Goal: Information Seeking & Learning: Learn about a topic

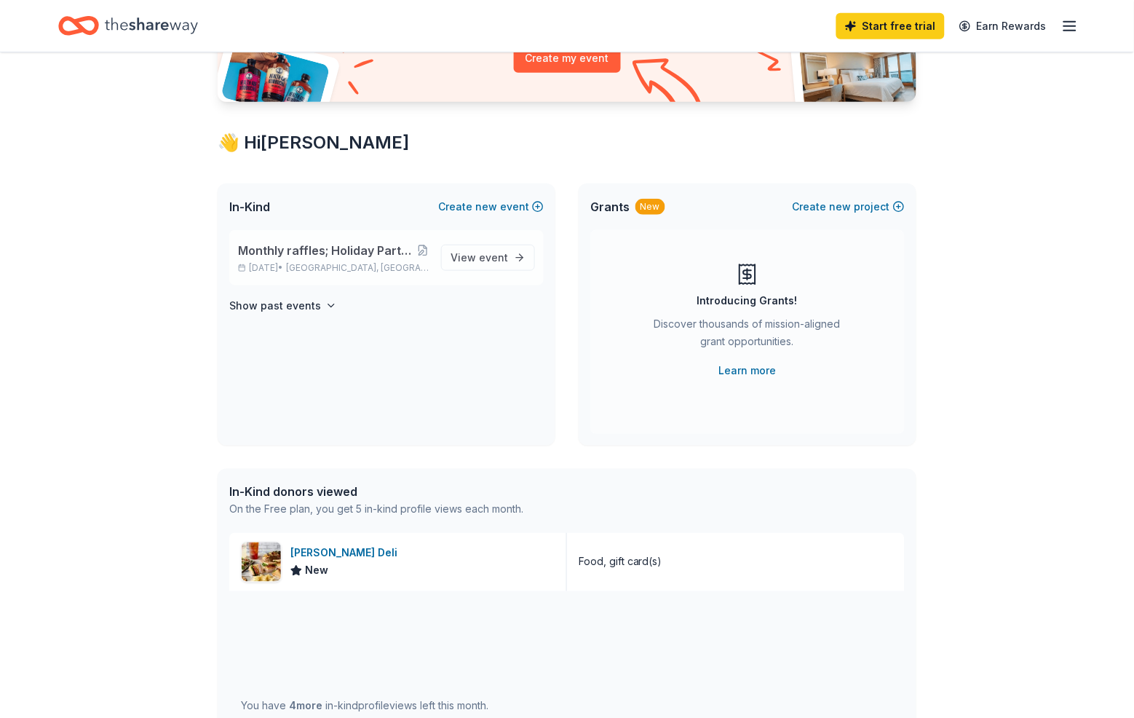
scroll to position [237, 0]
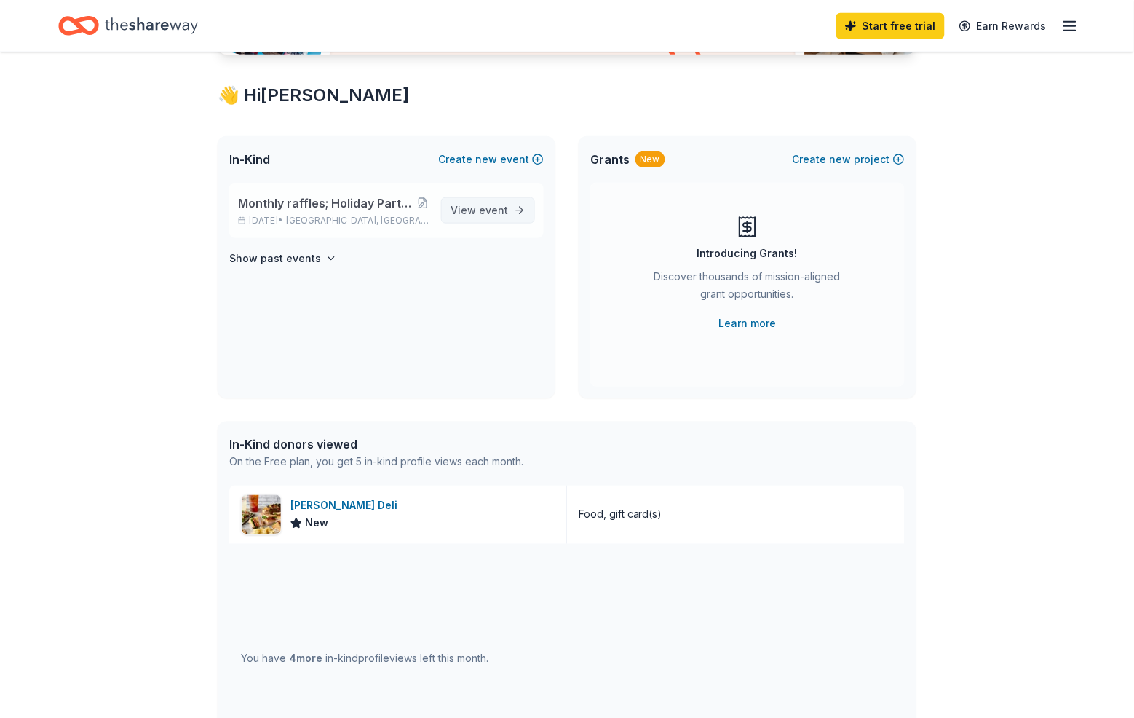
click at [452, 219] on span "View event" at bounding box center [478, 210] width 57 height 17
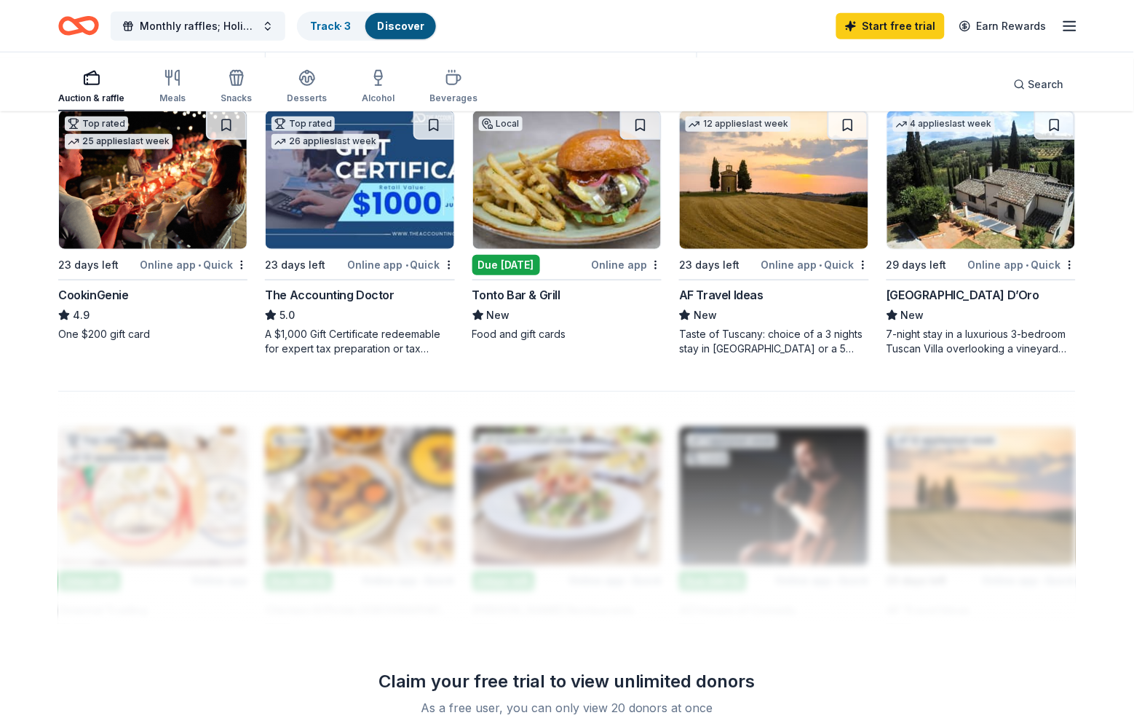
scroll to position [159, 0]
click at [544, 248] on img at bounding box center [567, 179] width 188 height 138
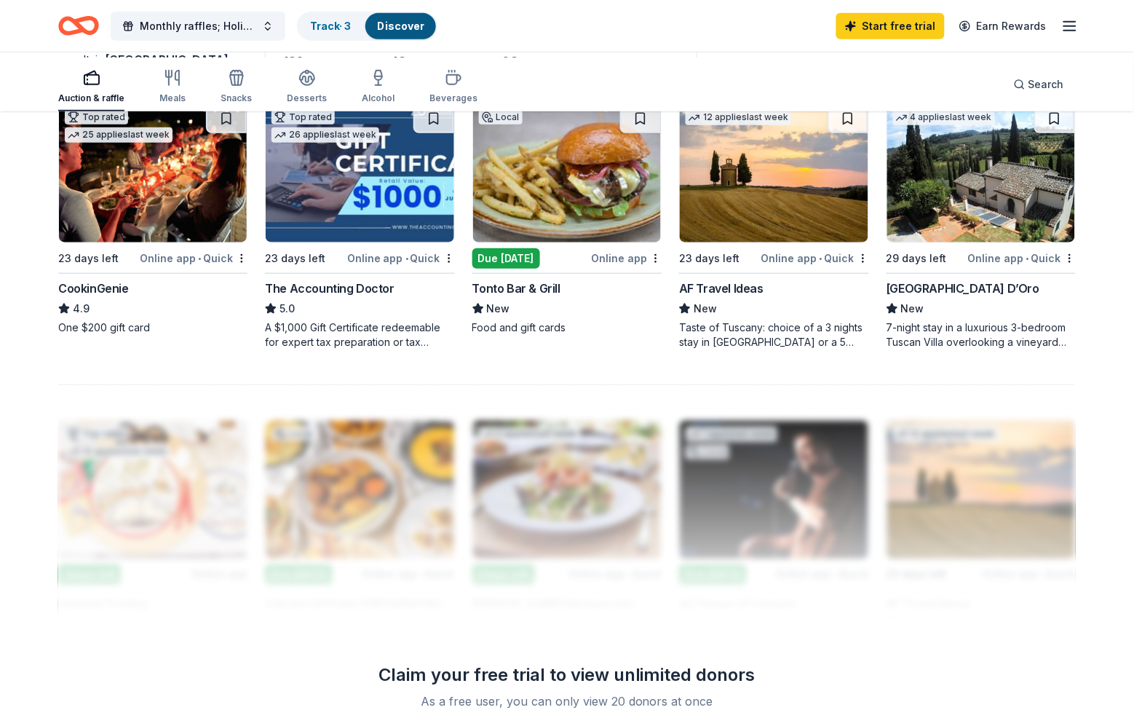
scroll to position [172, 0]
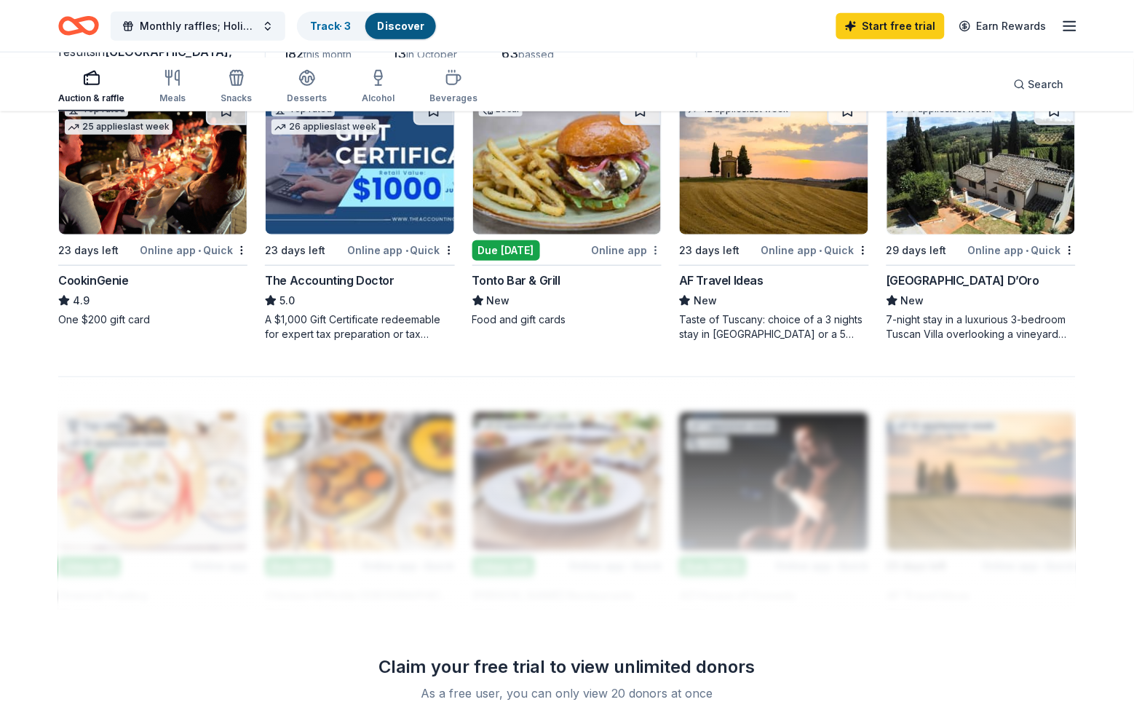
click at [650, 318] on html "Monthly raffles; Holiday Party; NY Party; Ice Cream Social, BBQ Cookouts Track …" at bounding box center [567, 187] width 1134 height 718
click at [606, 354] on div "Not interested" at bounding box center [580, 349] width 98 height 26
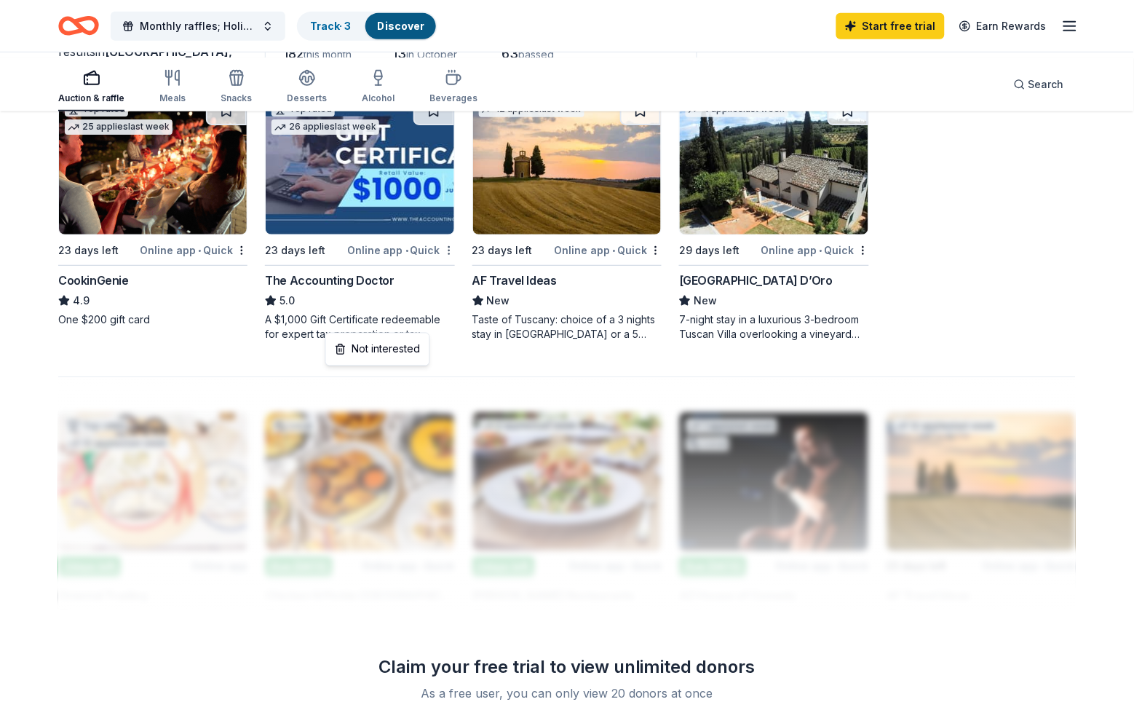
click at [446, 316] on html "Monthly raffles; Holiday Party; NY Party; Ice Cream Social, BBQ Cookouts Track …" at bounding box center [567, 187] width 1134 height 718
click at [406, 356] on div "Not interested" at bounding box center [378, 349] width 98 height 26
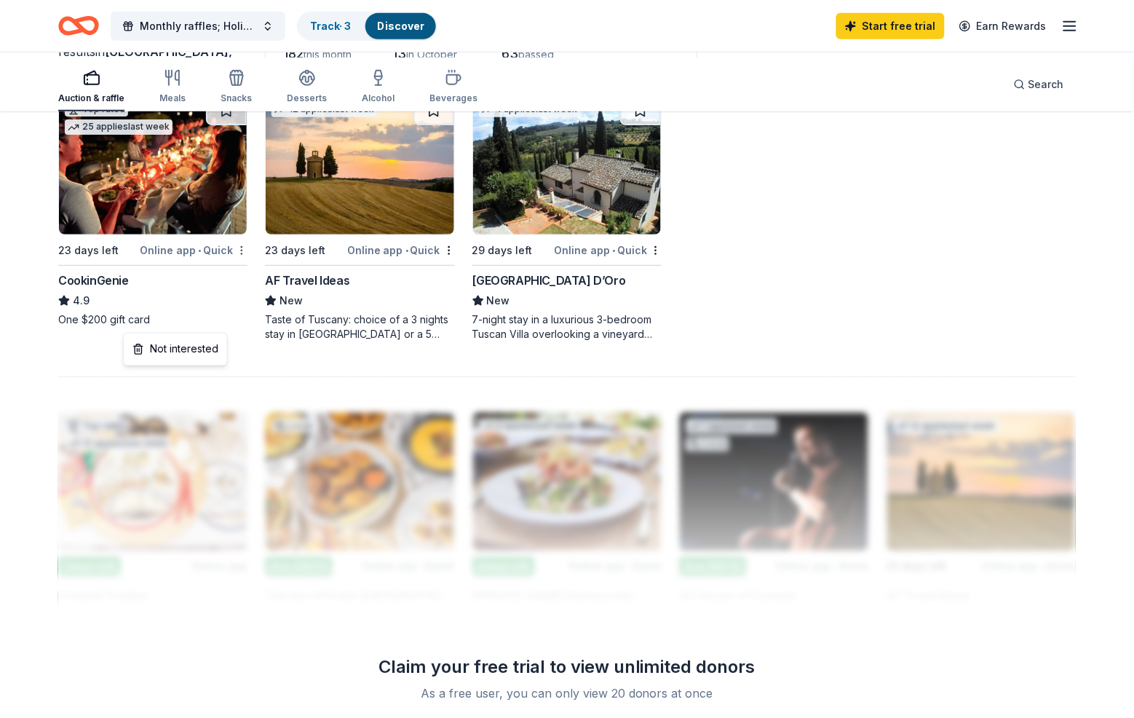
click at [242, 317] on html "Monthly raffles; Holiday Party; NY Party; Ice Cream Social, BBQ Cookouts Track …" at bounding box center [567, 187] width 1134 height 718
click at [209, 347] on div "Not interested" at bounding box center [176, 349] width 98 height 26
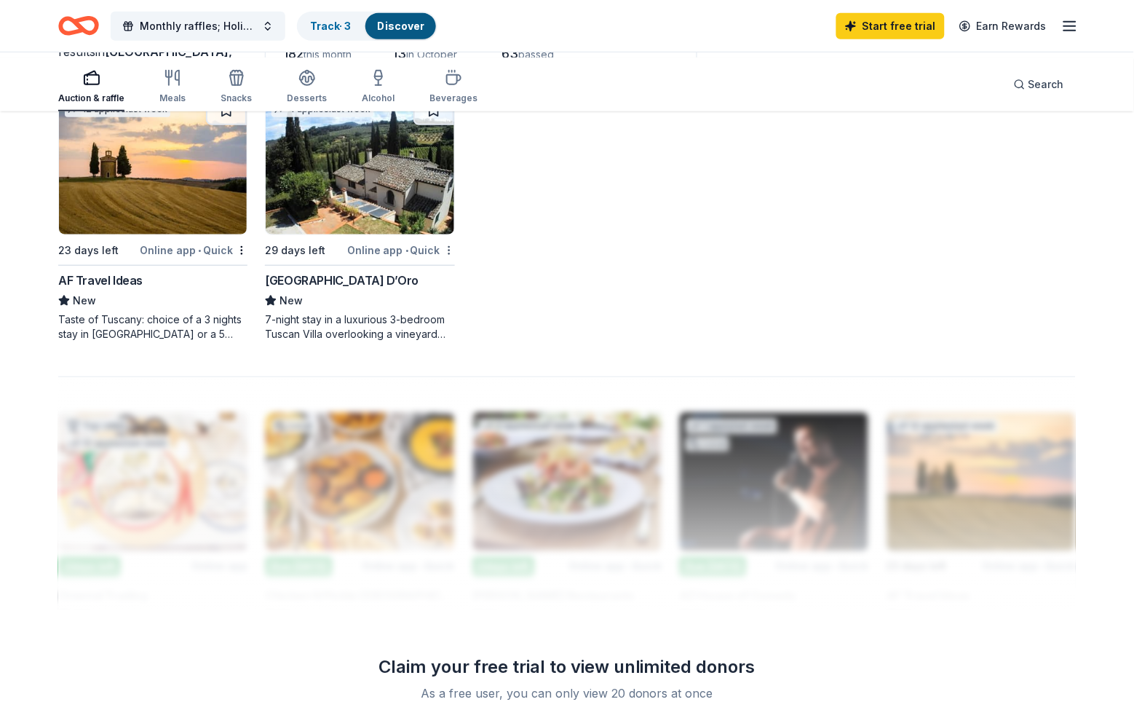
click at [443, 318] on html "Monthly raffles; Holiday Party; NY Party; Ice Cream Social, BBQ Cookouts Track …" at bounding box center [567, 187] width 1134 height 718
click at [410, 357] on div "Not interested" at bounding box center [378, 349] width 98 height 26
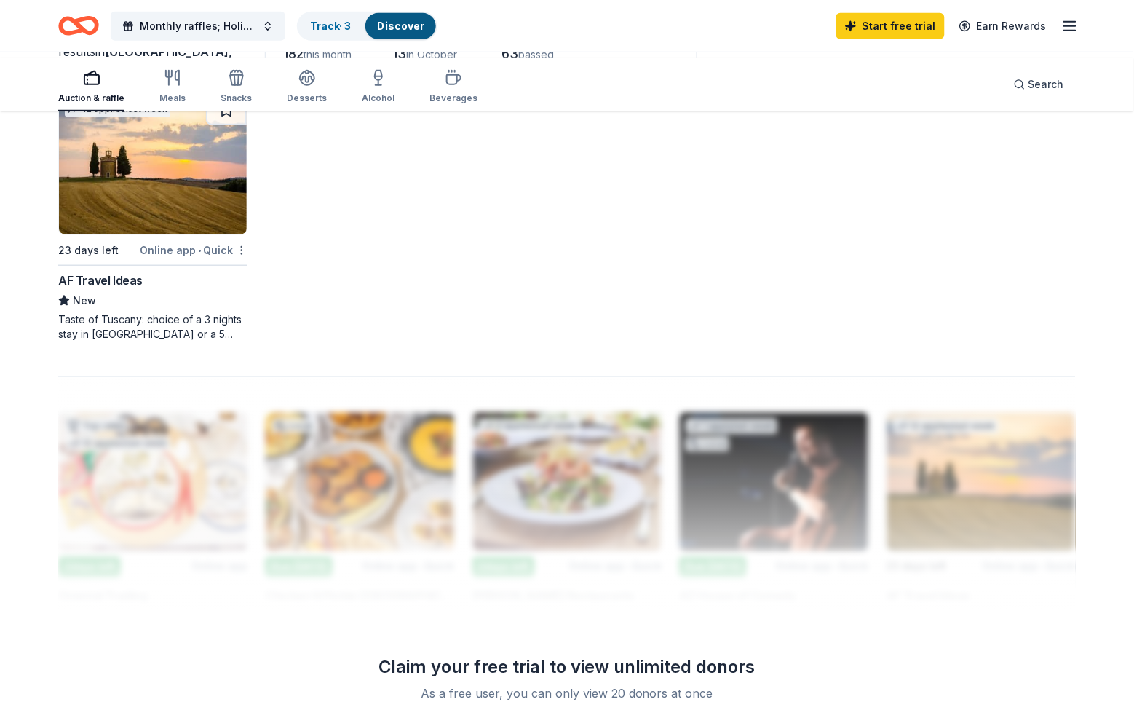
click at [242, 317] on html "Monthly raffles; Holiday Party; NY Party; Ice Cream Social, BBQ Cookouts Track …" at bounding box center [567, 187] width 1134 height 718
click at [221, 344] on div "Not interested" at bounding box center [176, 349] width 98 height 26
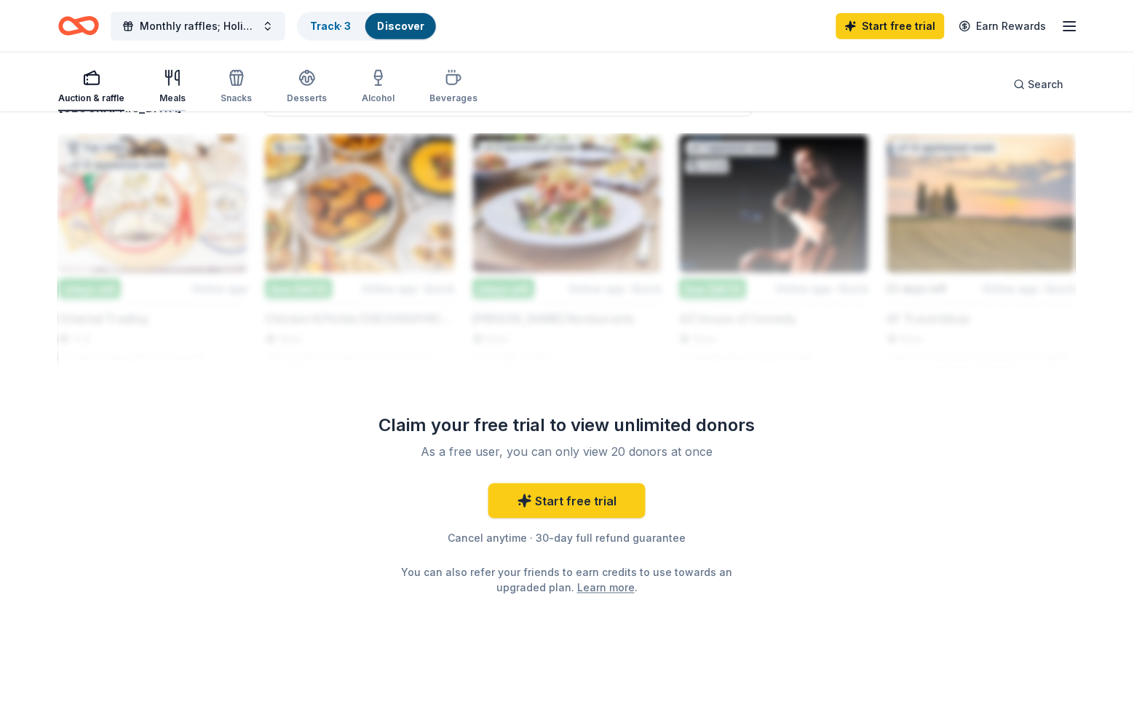
click at [181, 87] on icon "button" at bounding box center [172, 77] width 17 height 17
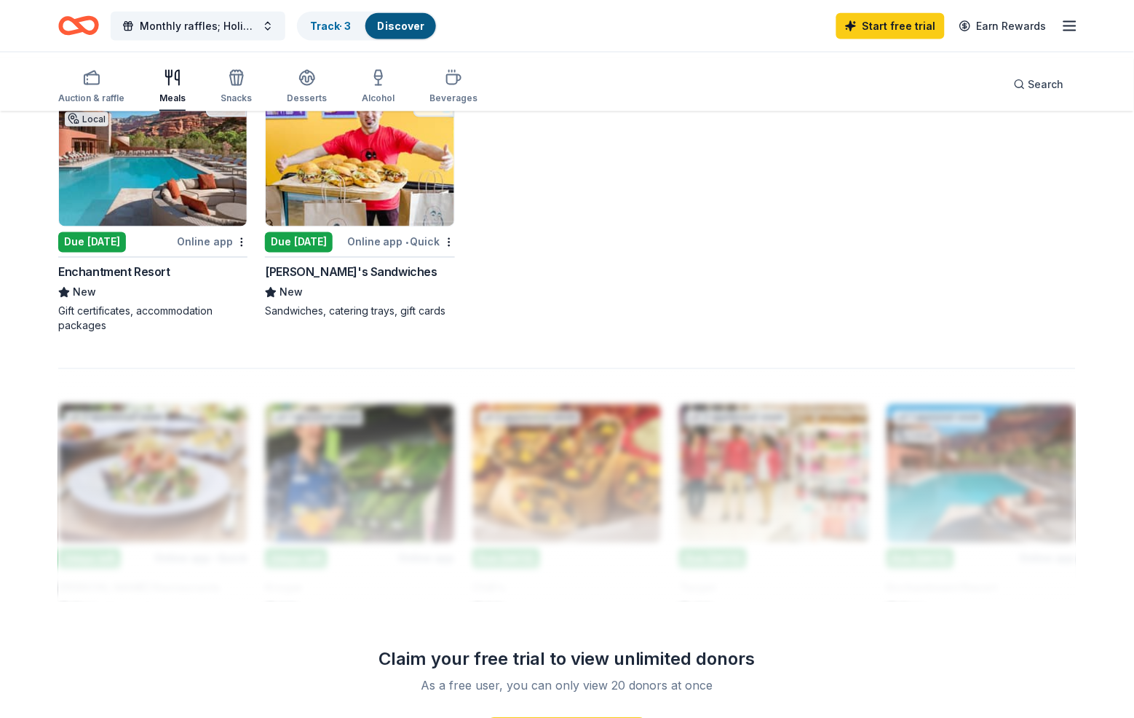
scroll to position [461, 0]
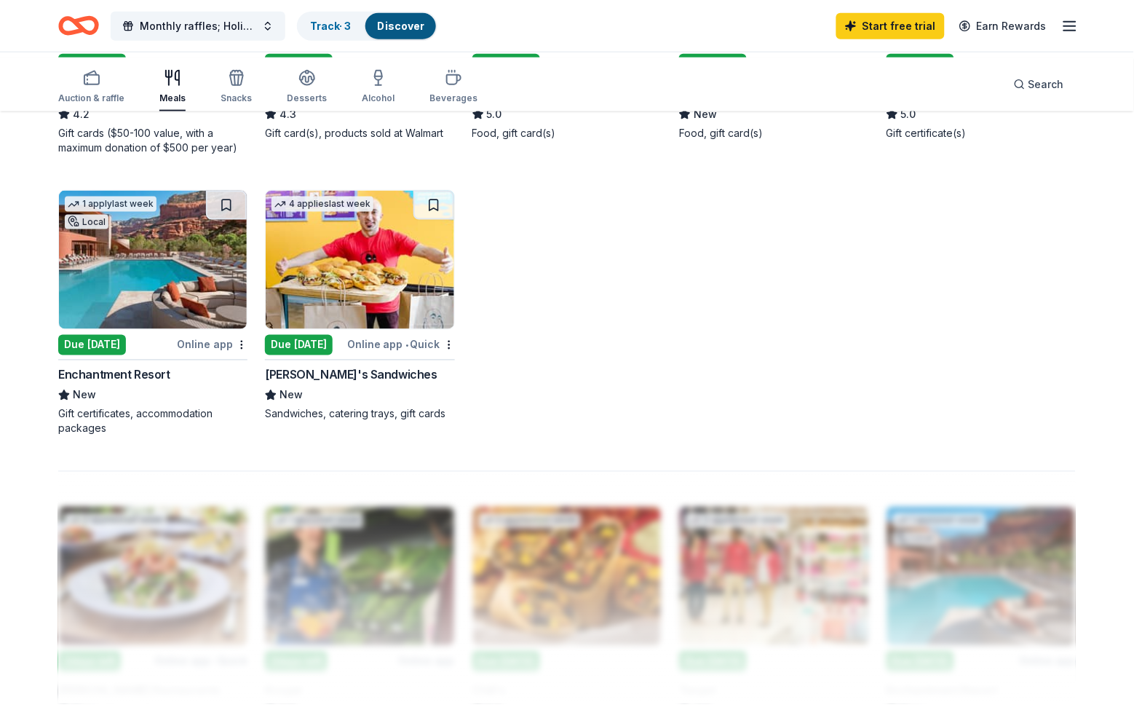
scroll to position [339, 0]
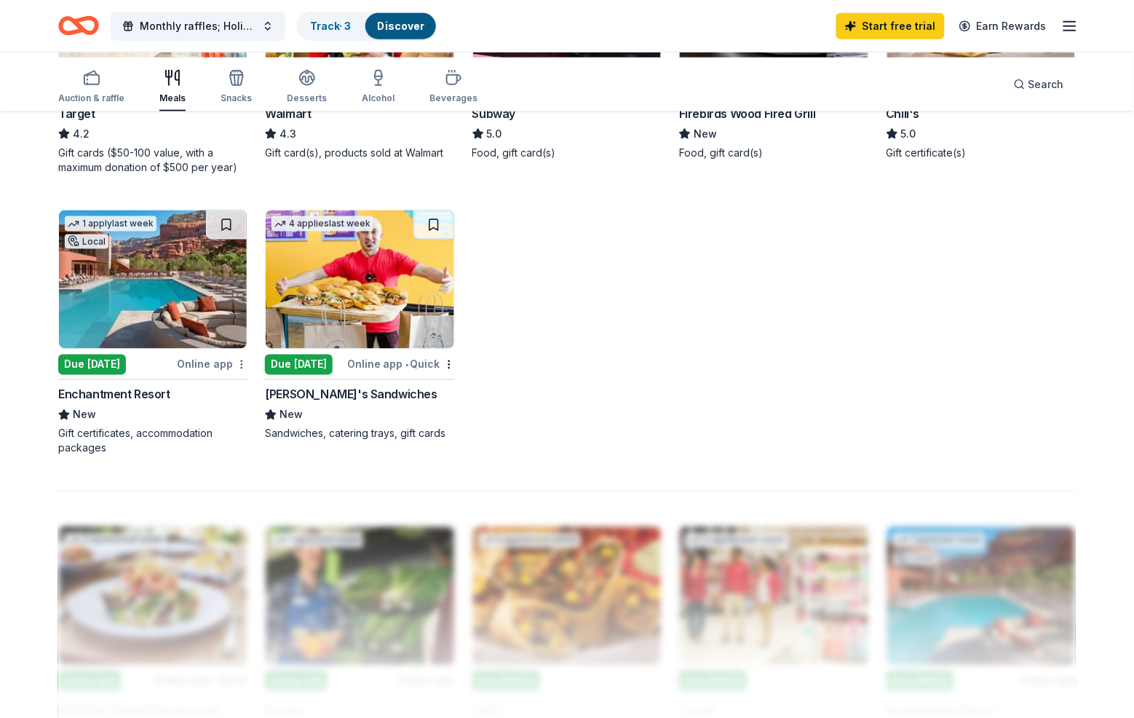
click at [245, 378] on html "Monthly raffles; Holiday Party; NY Party; Ice Cream Social, BBQ Cookouts Track …" at bounding box center [567, 20] width 1134 height 718
click at [206, 529] on div "Not interested" at bounding box center [176, 529] width 98 height 26
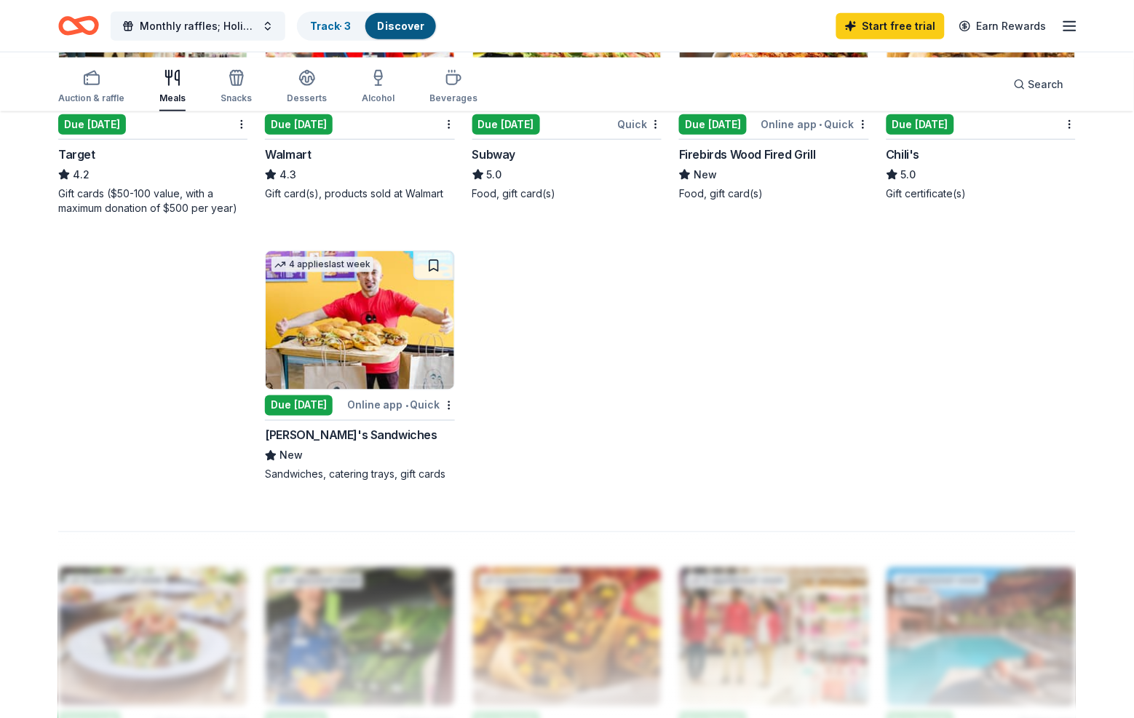
scroll to position [297, 0]
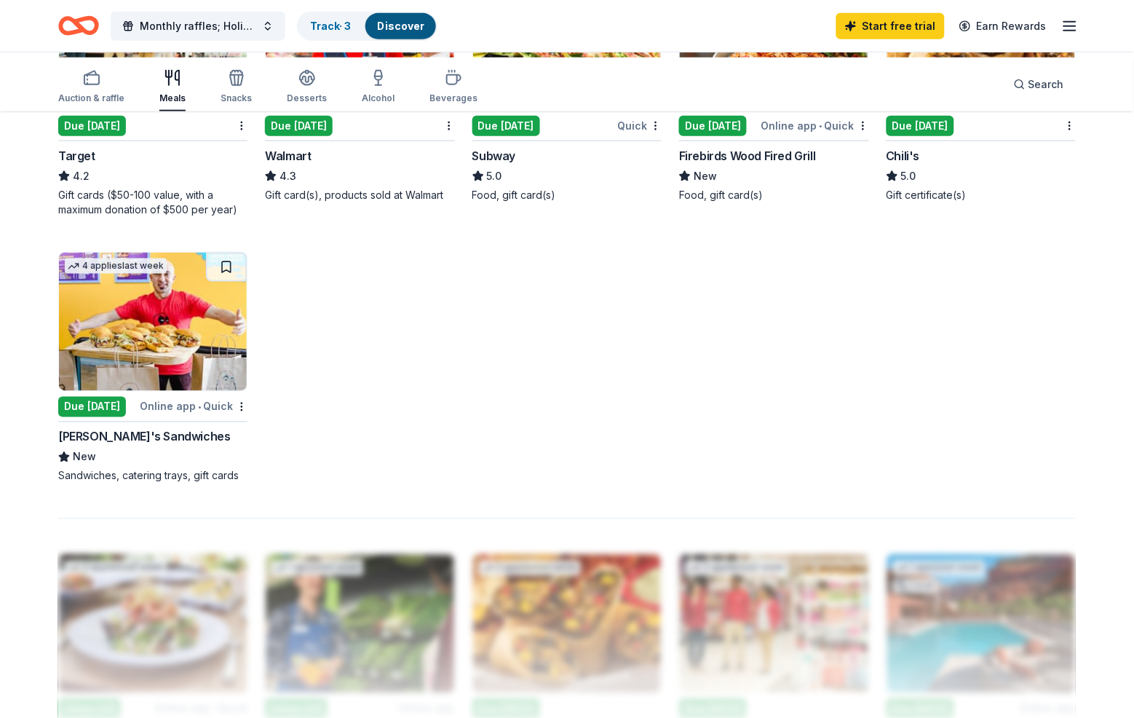
click at [771, 164] on div "Firebirds Wood Fired Grill" at bounding box center [747, 155] width 137 height 17
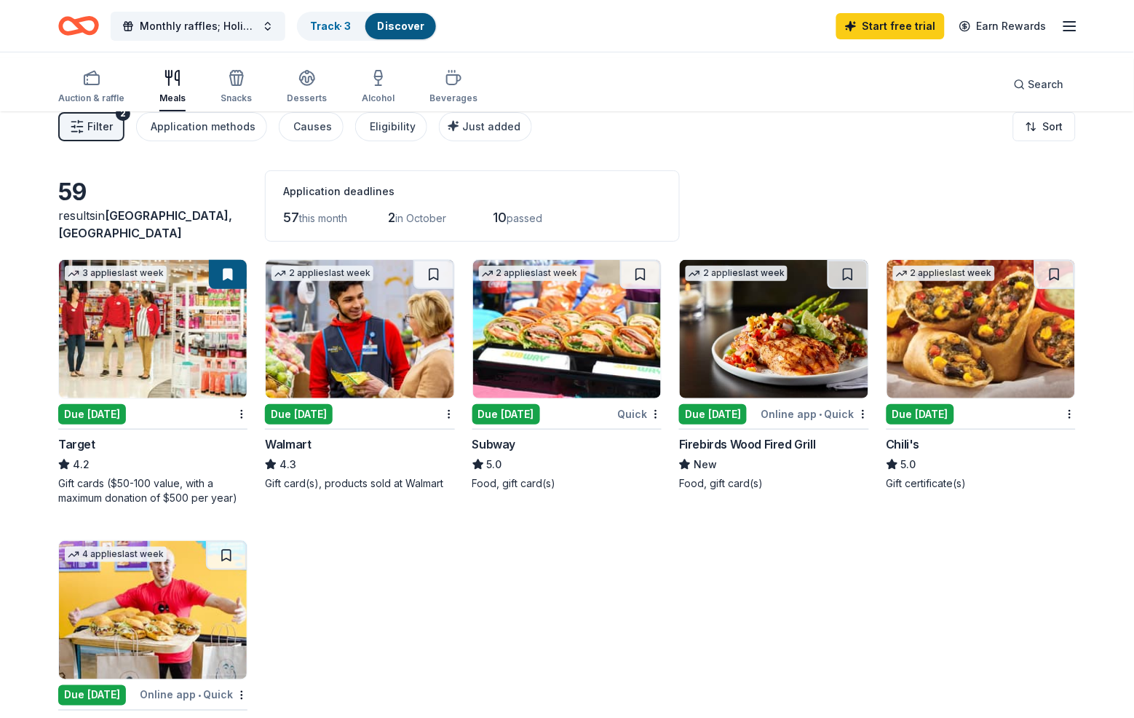
scroll to position [0, 0]
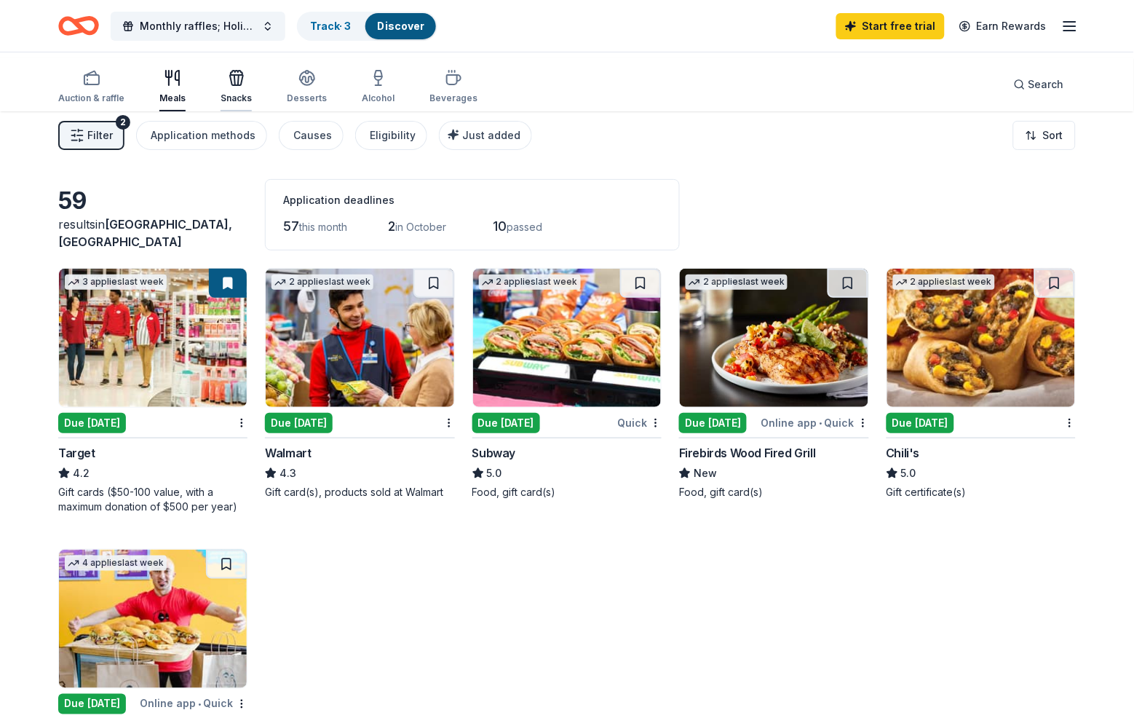
click at [252, 97] on div "Snacks" at bounding box center [236, 86] width 31 height 35
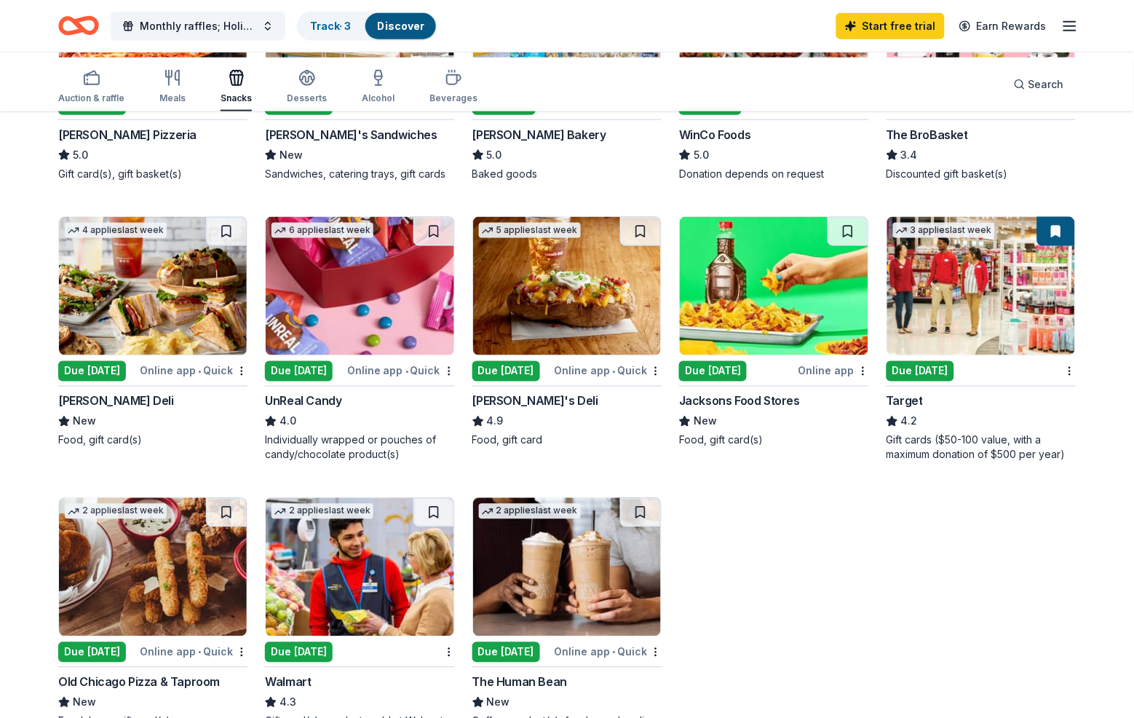
scroll to position [339, 0]
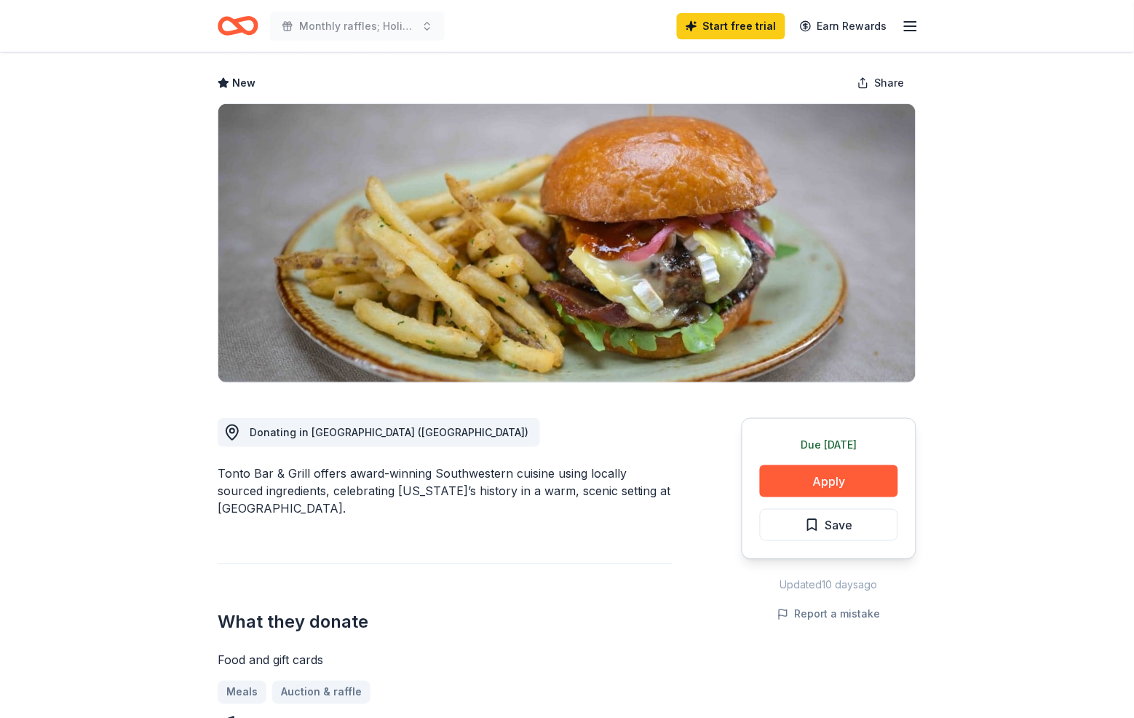
scroll to position [79, 0]
